Goal: Task Accomplishment & Management: Manage account settings

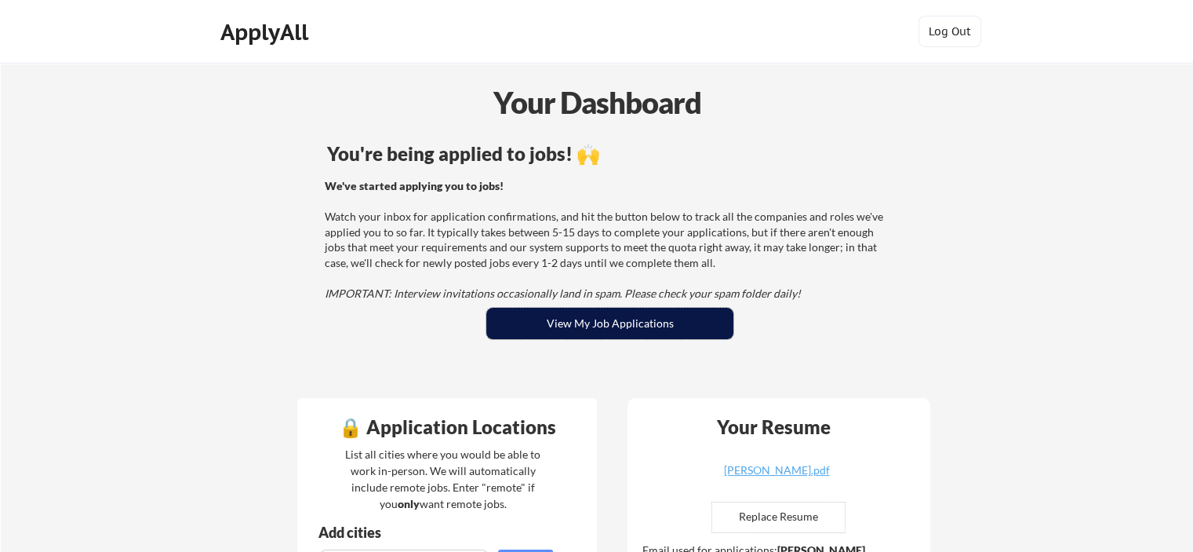
click at [654, 326] on button "View My Job Applications" at bounding box center [609, 323] width 247 height 31
